Goal: Information Seeking & Learning: Learn about a topic

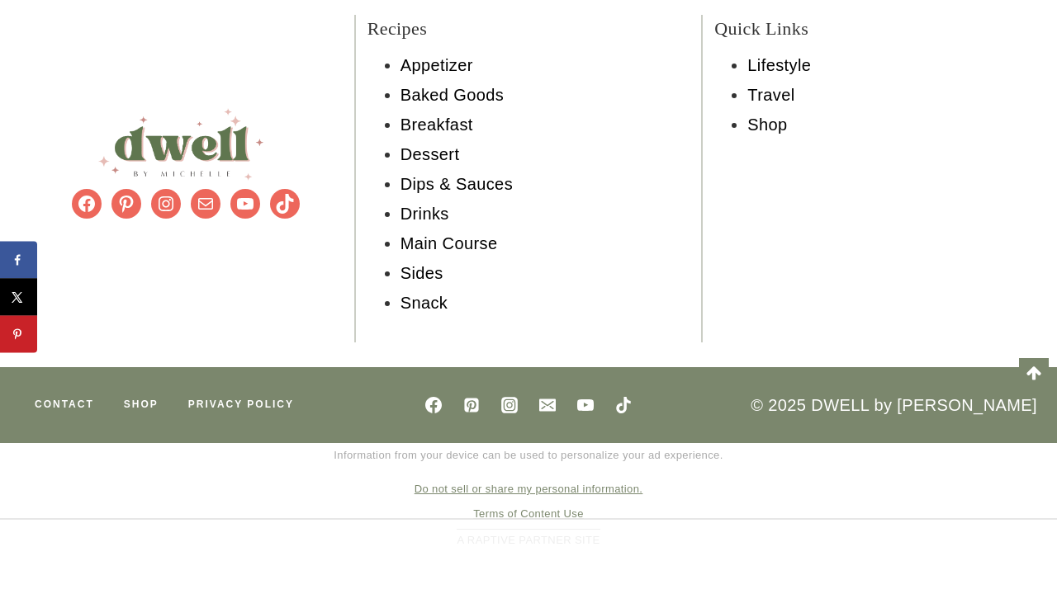
scroll to position [16827, 0]
